Goal: Task Accomplishment & Management: Use online tool/utility

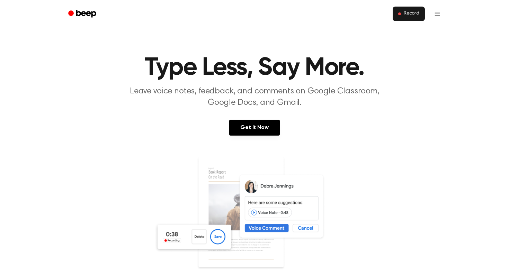
click at [408, 13] on span "Record" at bounding box center [412, 14] width 16 height 6
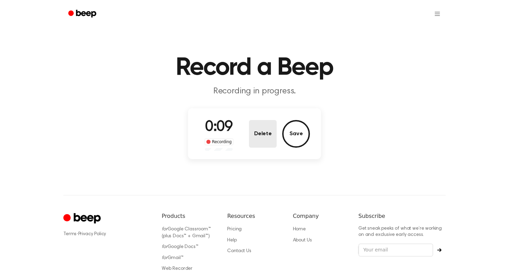
click at [266, 137] on button "Delete" at bounding box center [263, 134] width 28 height 28
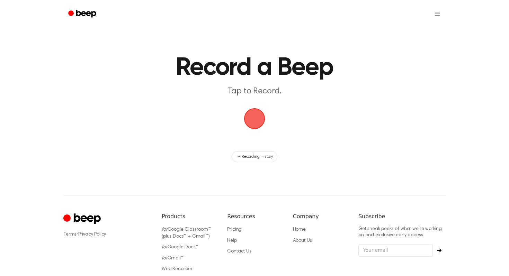
click at [259, 124] on span "button" at bounding box center [254, 118] width 19 height 19
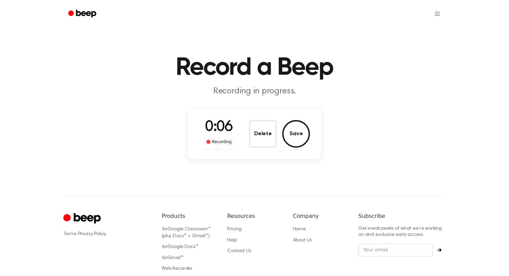
click at [259, 124] on button "Delete" at bounding box center [263, 134] width 28 height 28
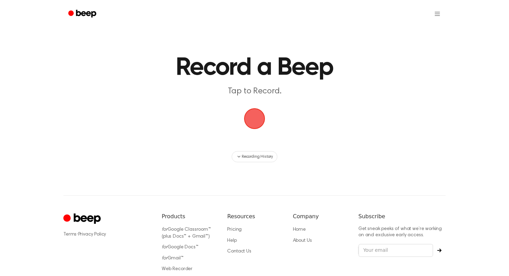
click at [259, 123] on span "button" at bounding box center [254, 118] width 19 height 19
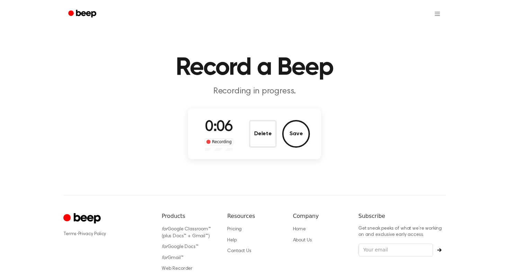
click at [259, 123] on button "Delete" at bounding box center [263, 134] width 28 height 28
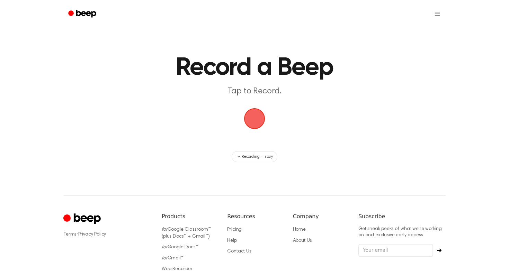
click at [259, 123] on span "button" at bounding box center [254, 118] width 19 height 19
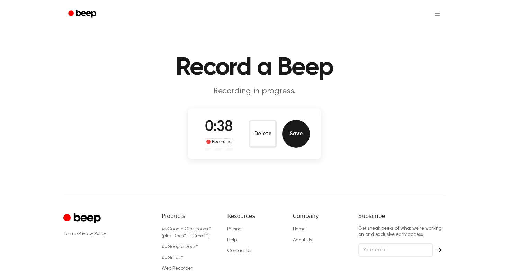
click at [299, 132] on button "Save" at bounding box center [296, 134] width 28 height 28
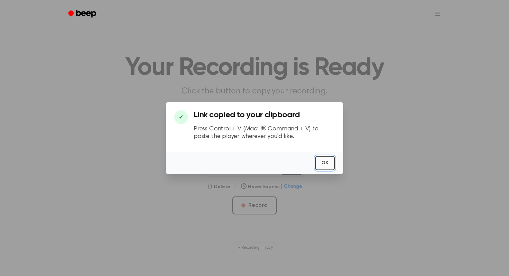
click at [327, 164] on button "OK" at bounding box center [325, 163] width 20 height 14
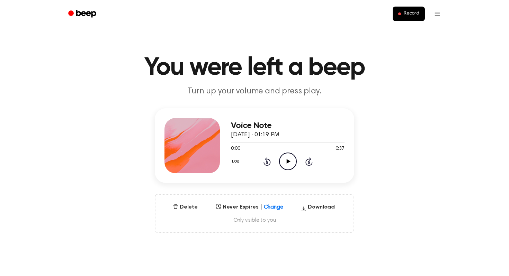
click at [290, 165] on icon "Play Audio" at bounding box center [288, 162] width 18 height 18
